Goal: Find specific page/section: Find specific page/section

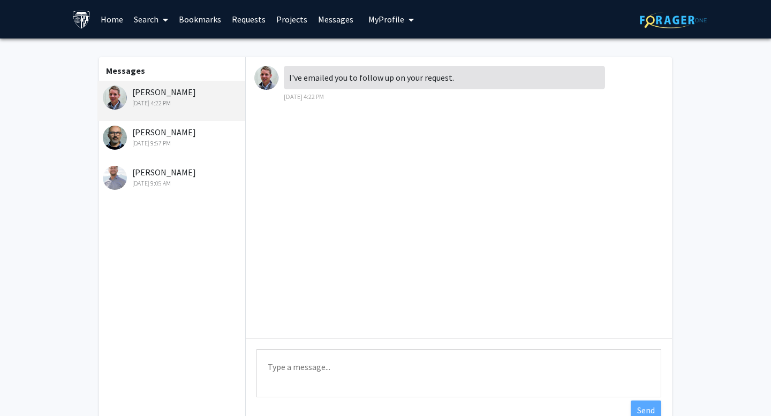
click at [244, 17] on link "Requests" at bounding box center [248, 19] width 44 height 37
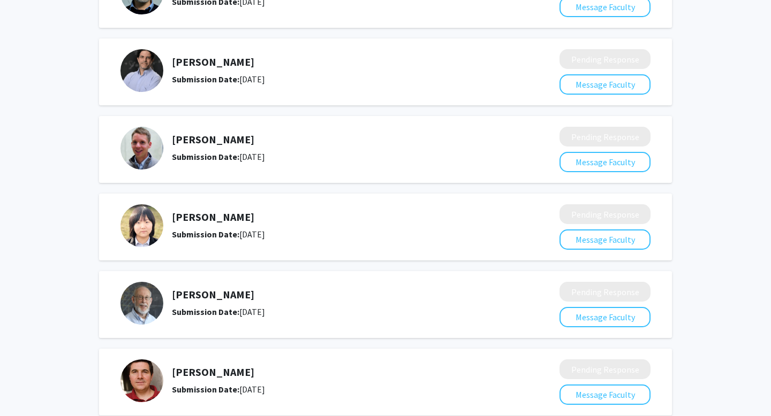
scroll to position [217, 0]
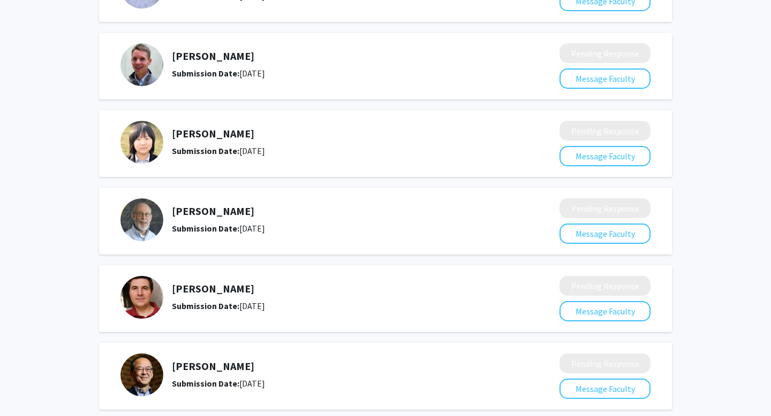
click at [234, 54] on h5 "[PERSON_NAME]" at bounding box center [337, 56] width 331 height 13
click at [140, 57] on img at bounding box center [141, 64] width 43 height 43
click at [628, 77] on button "Message Faculty" at bounding box center [604, 78] width 91 height 20
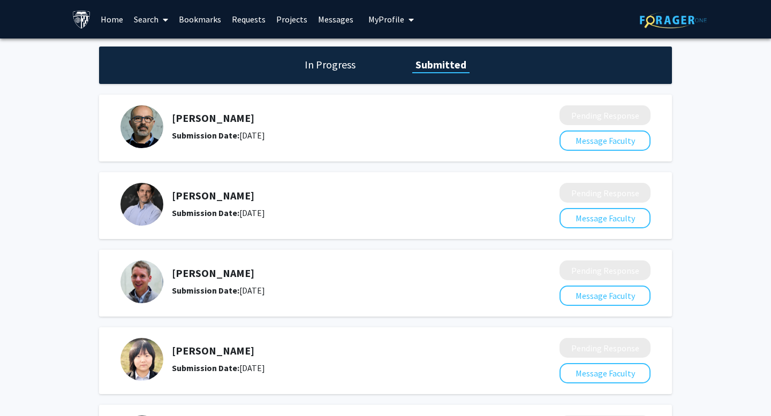
click at [201, 188] on div "[PERSON_NAME] Submission Date: [DATE]" at bounding box center [332, 204] width 424 height 43
click at [314, 60] on h1 "In Progress" at bounding box center [329, 64] width 57 height 15
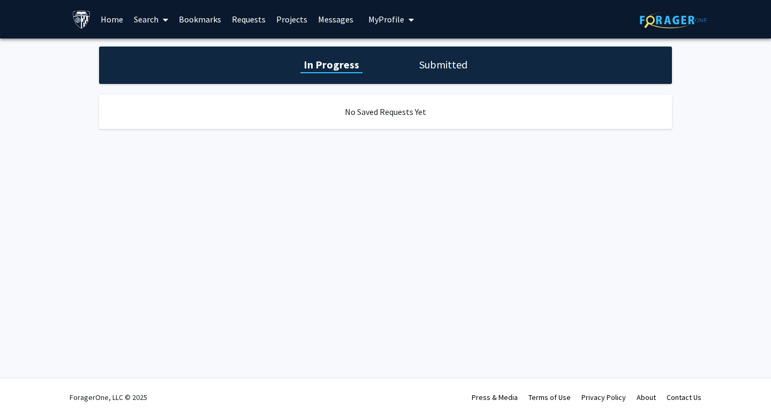
click at [336, 17] on link "Messages" at bounding box center [335, 19] width 46 height 37
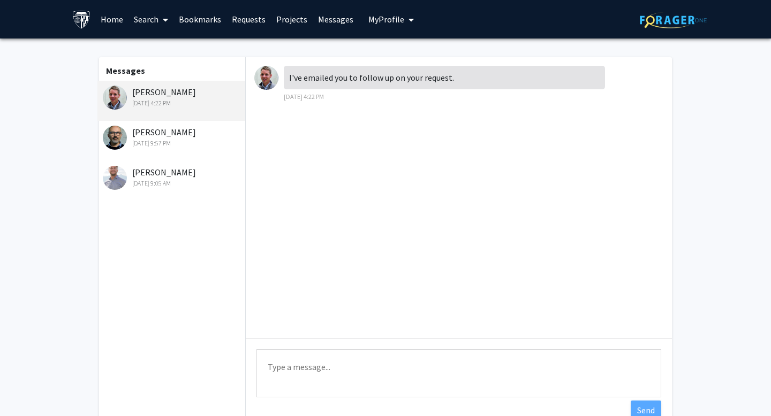
click at [383, 24] on span "My Profile" at bounding box center [386, 19] width 36 height 11
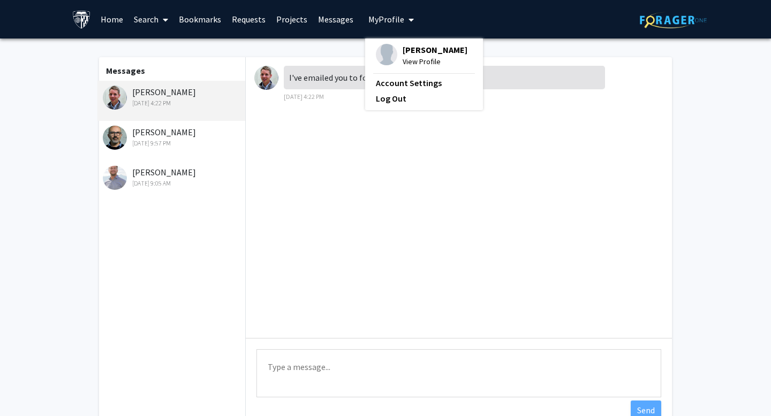
click at [289, 18] on link "Projects" at bounding box center [292, 19] width 42 height 37
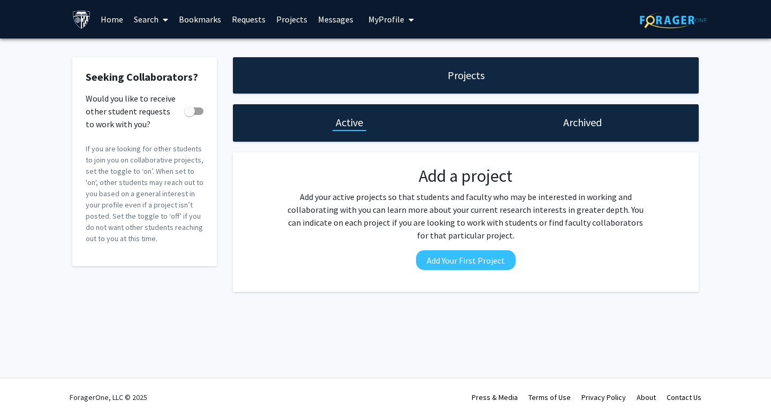
click at [245, 19] on link "Requests" at bounding box center [248, 19] width 44 height 37
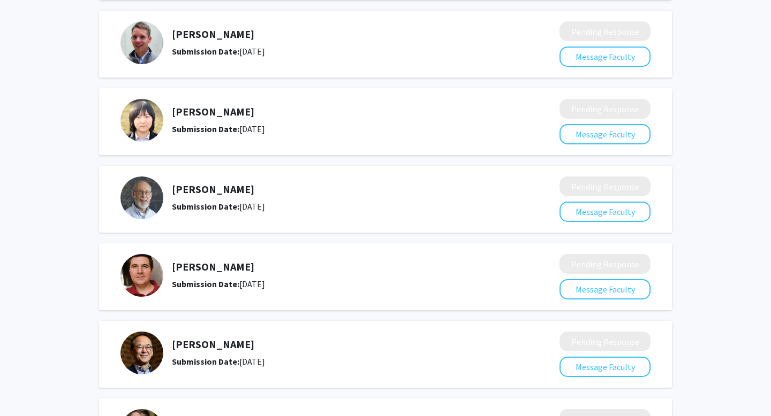
scroll to position [350, 0]
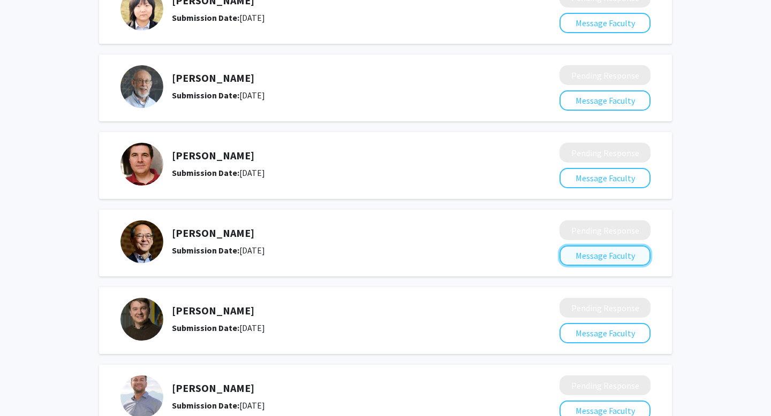
click at [605, 257] on button "Message Faculty" at bounding box center [604, 256] width 91 height 20
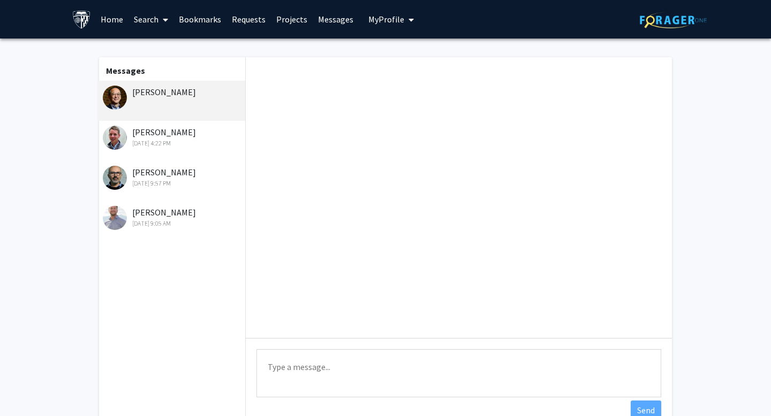
click at [258, 12] on link "Requests" at bounding box center [248, 19] width 44 height 37
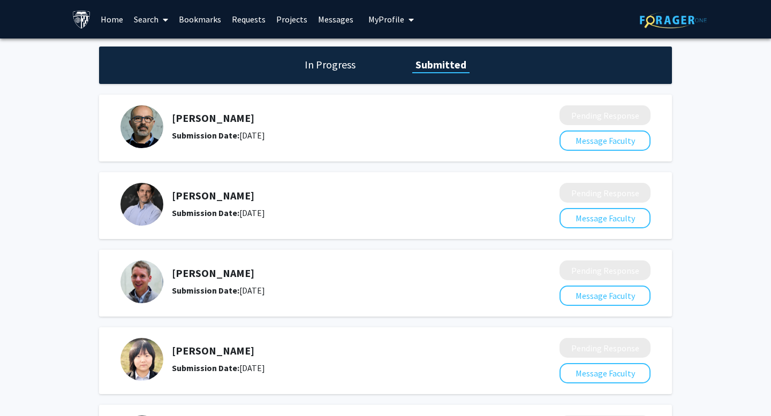
click at [330, 26] on link "Messages" at bounding box center [335, 19] width 46 height 37
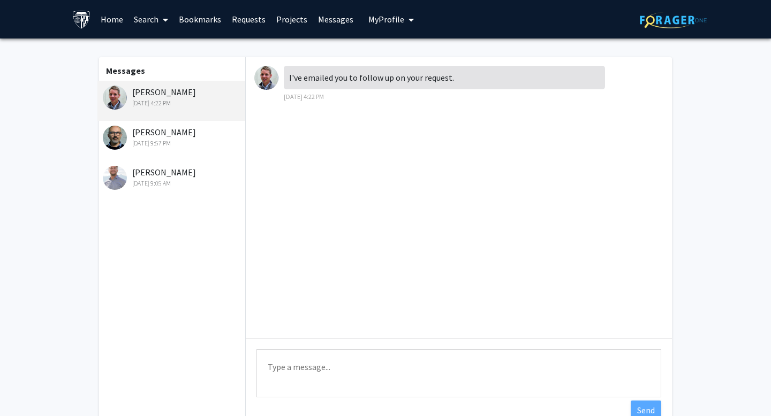
click at [243, 14] on link "Requests" at bounding box center [248, 19] width 44 height 37
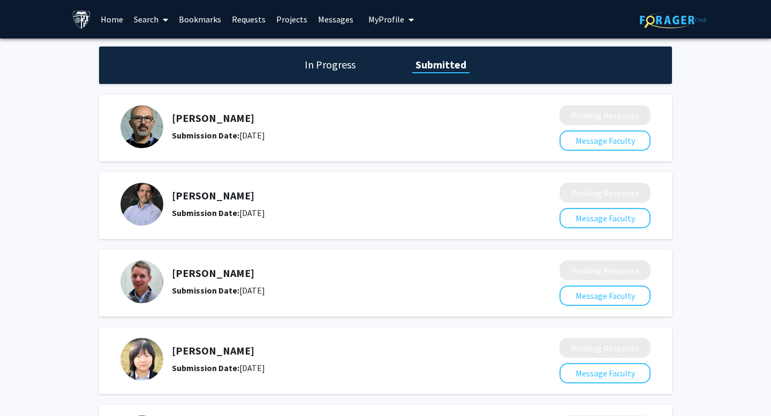
click at [205, 19] on link "Bookmarks" at bounding box center [199, 19] width 53 height 37
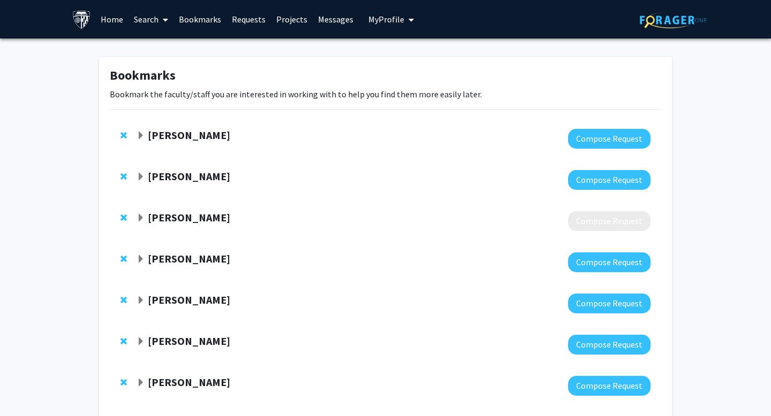
click at [139, 15] on link "Search" at bounding box center [150, 19] width 45 height 37
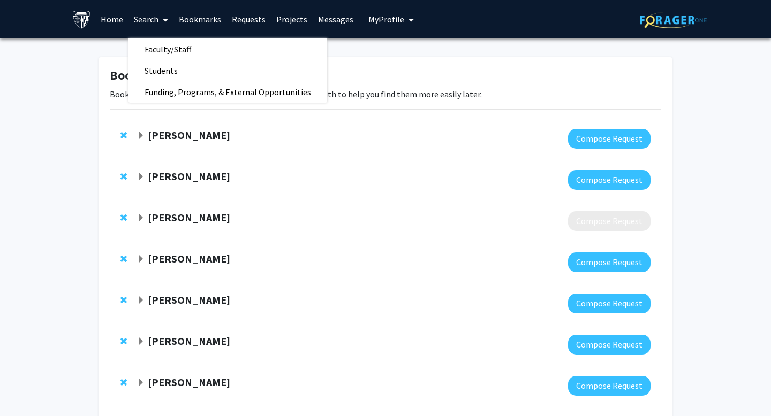
drag, startPoint x: 245, startPoint y: 299, endPoint x: 150, endPoint y: 300, distance: 94.2
click at [150, 300] on div "[PERSON_NAME]" at bounding box center [251, 300] width 231 height 13
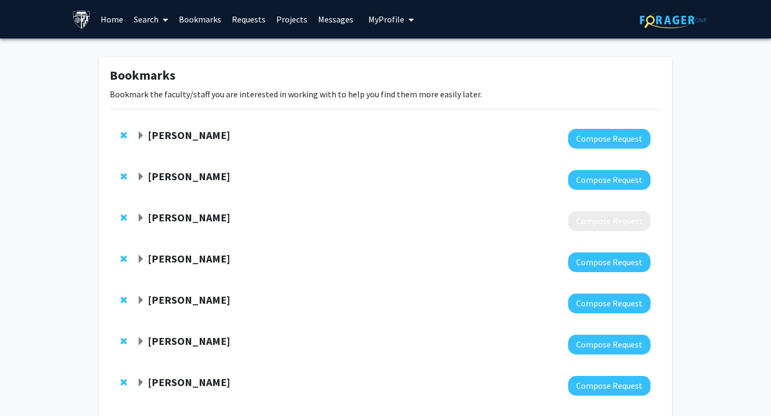
copy strong "[PERSON_NAME]"
